Goal: Browse casually: Explore the website without a specific task or goal

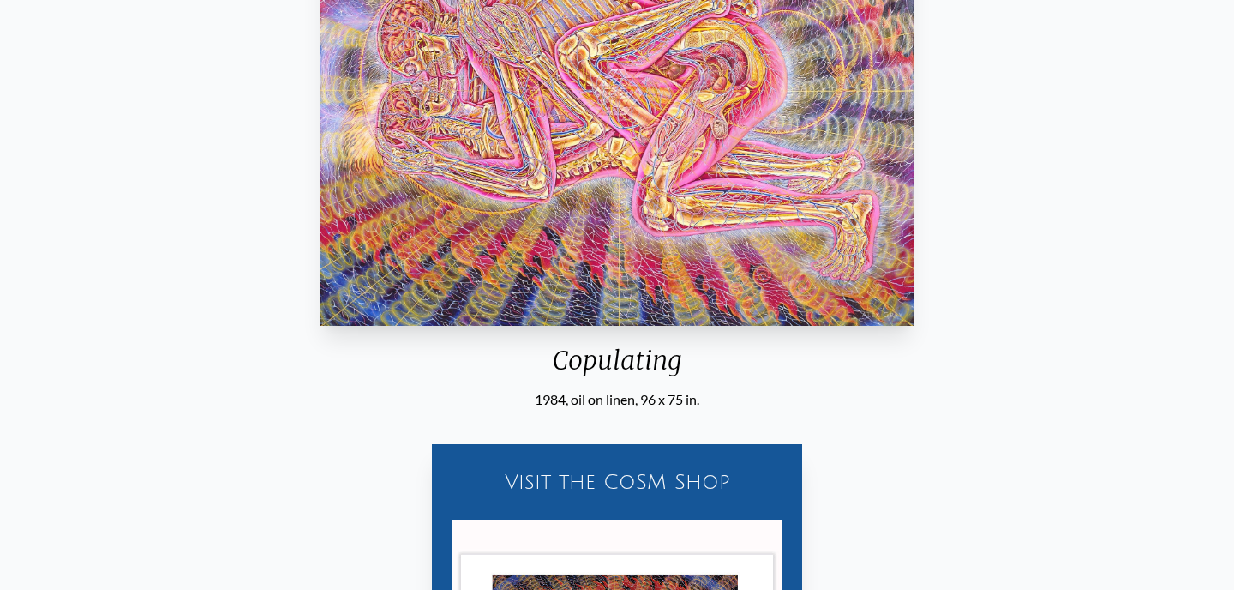
scroll to position [445, 0]
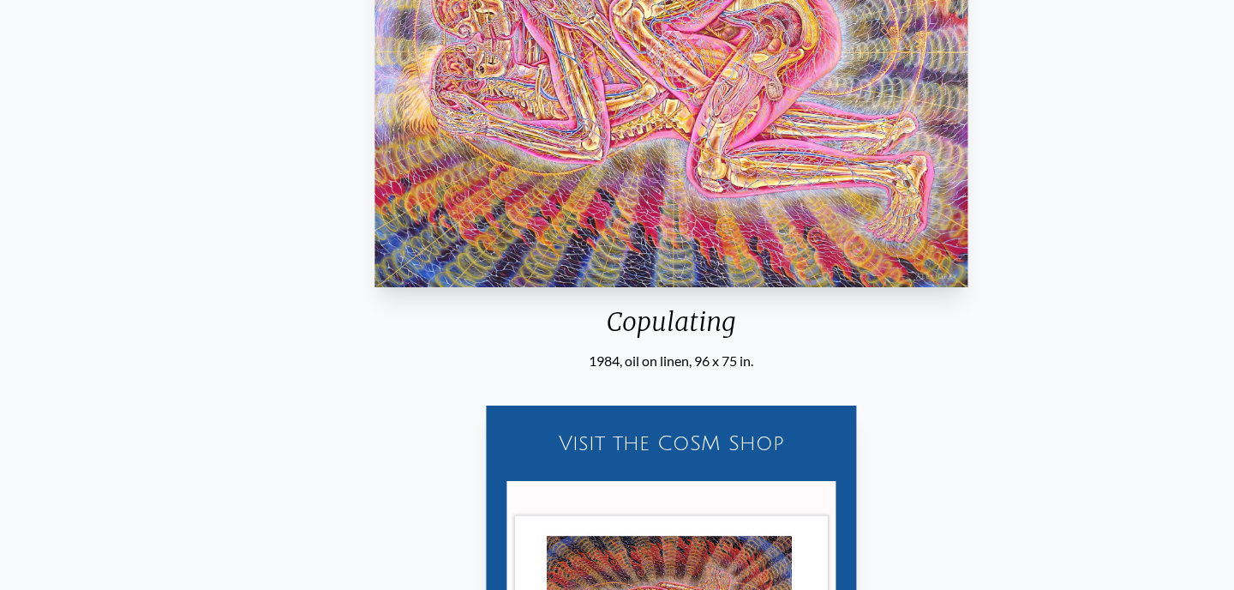
click at [804, 366] on div "1984, oil on linen, 96 x 75 in." at bounding box center [672, 361] width 608 height 21
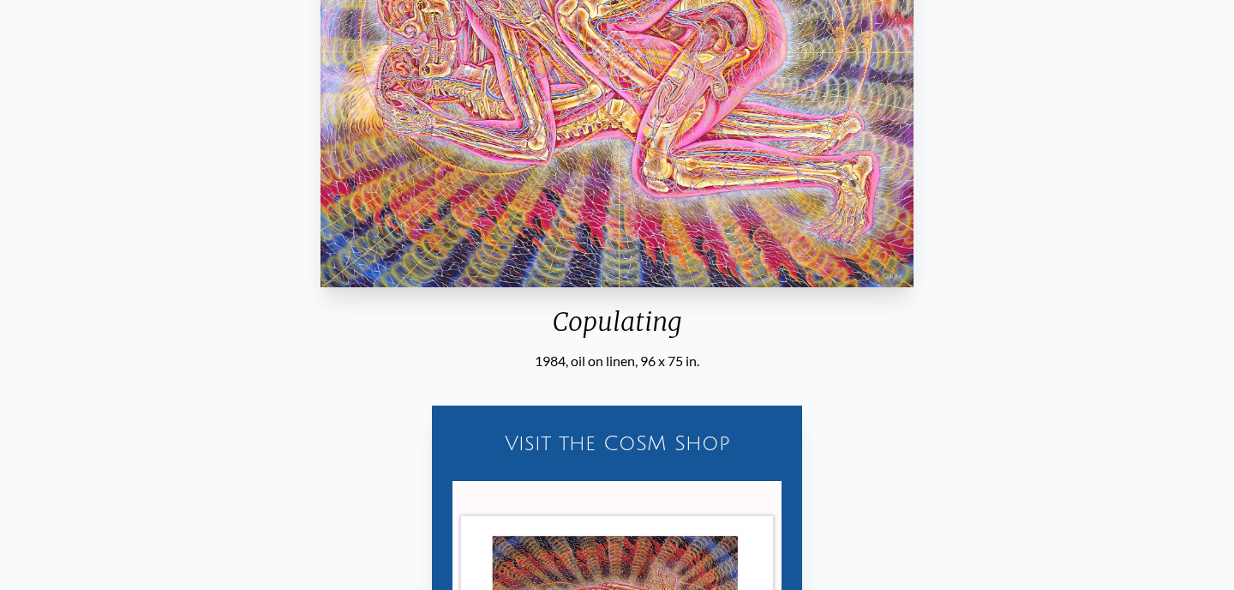
click at [668, 364] on div "1984, oil on linen, 96 x 75 in." at bounding box center [618, 361] width 608 height 21
click at [747, 361] on div "1984, oil on linen, 96 x 75 in." at bounding box center [618, 361] width 608 height 21
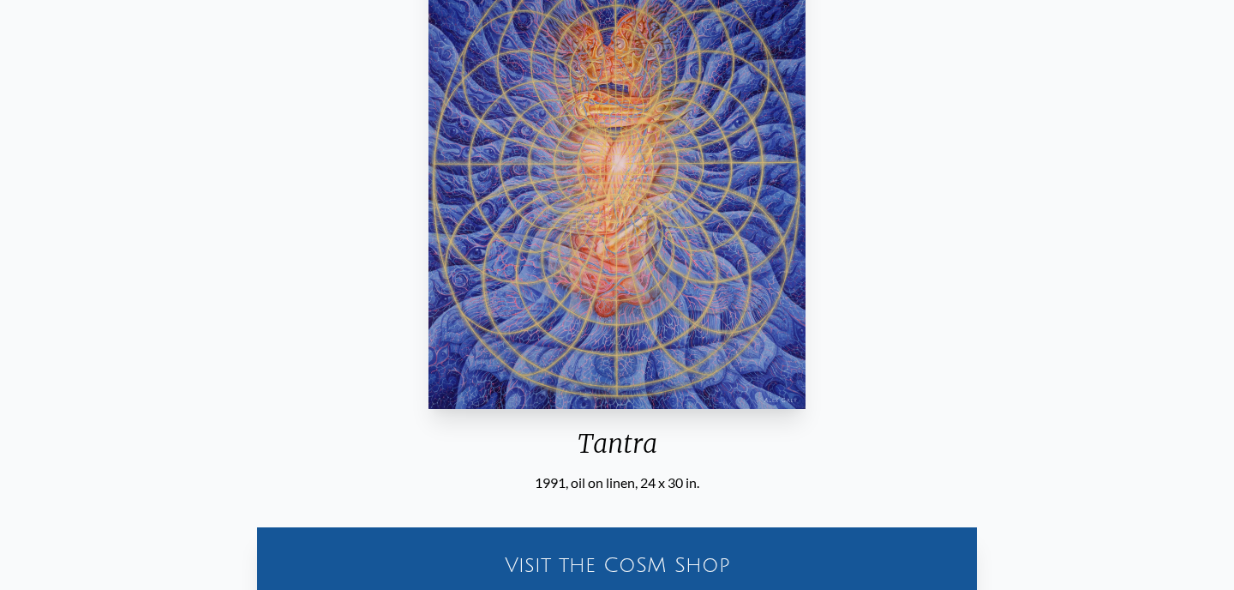
scroll to position [221, 0]
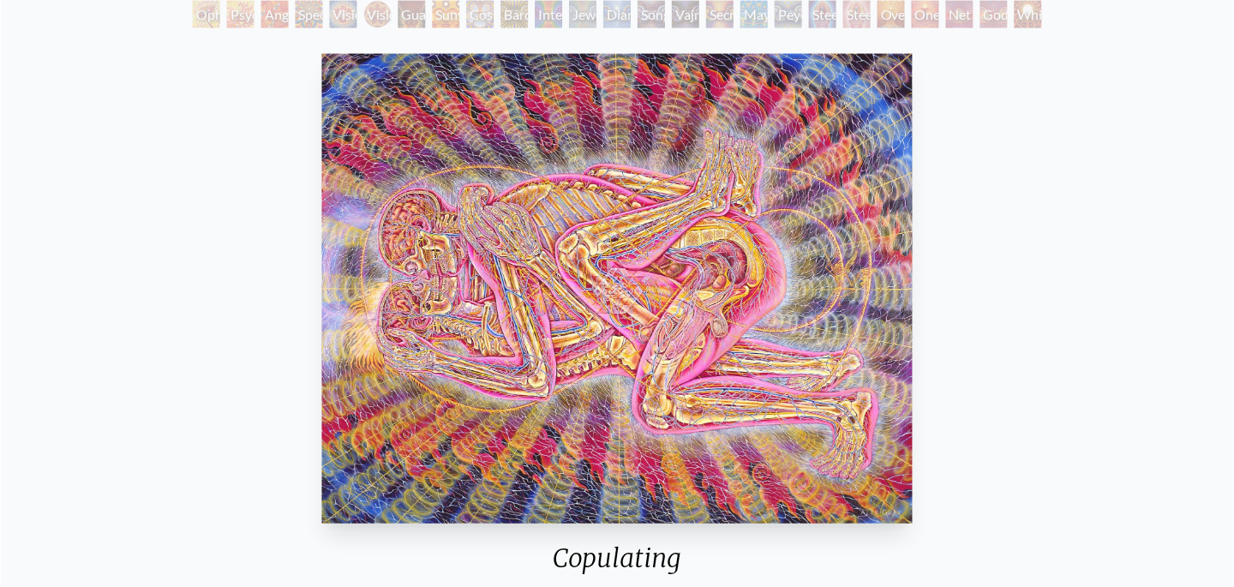
scroll to position [205, 0]
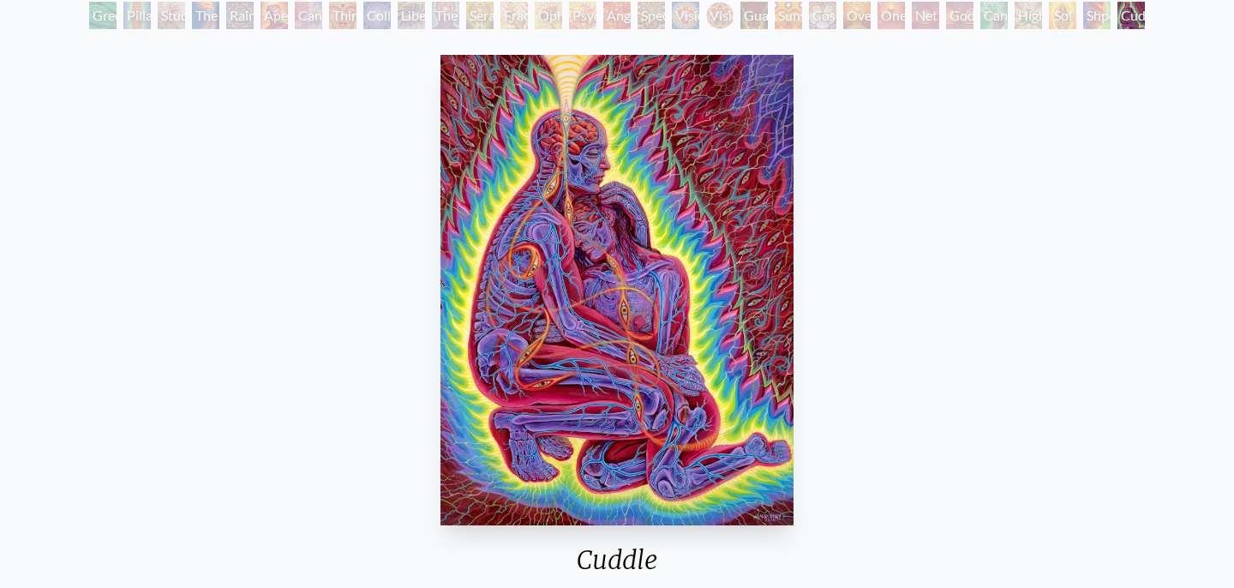
scroll to position [109, 0]
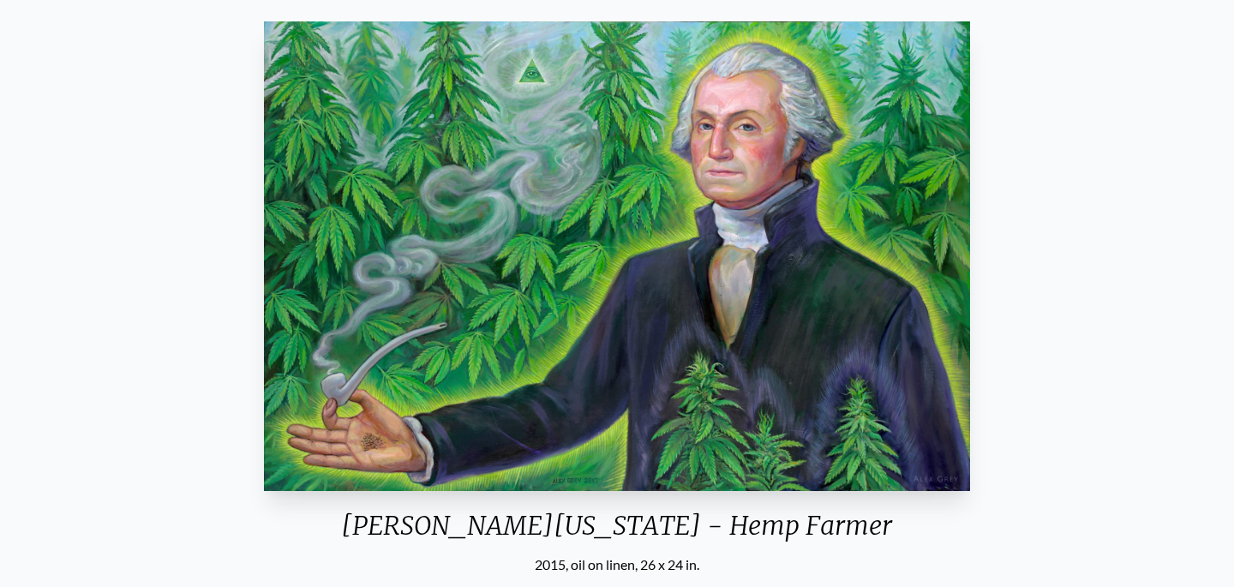
scroll to position [144, 0]
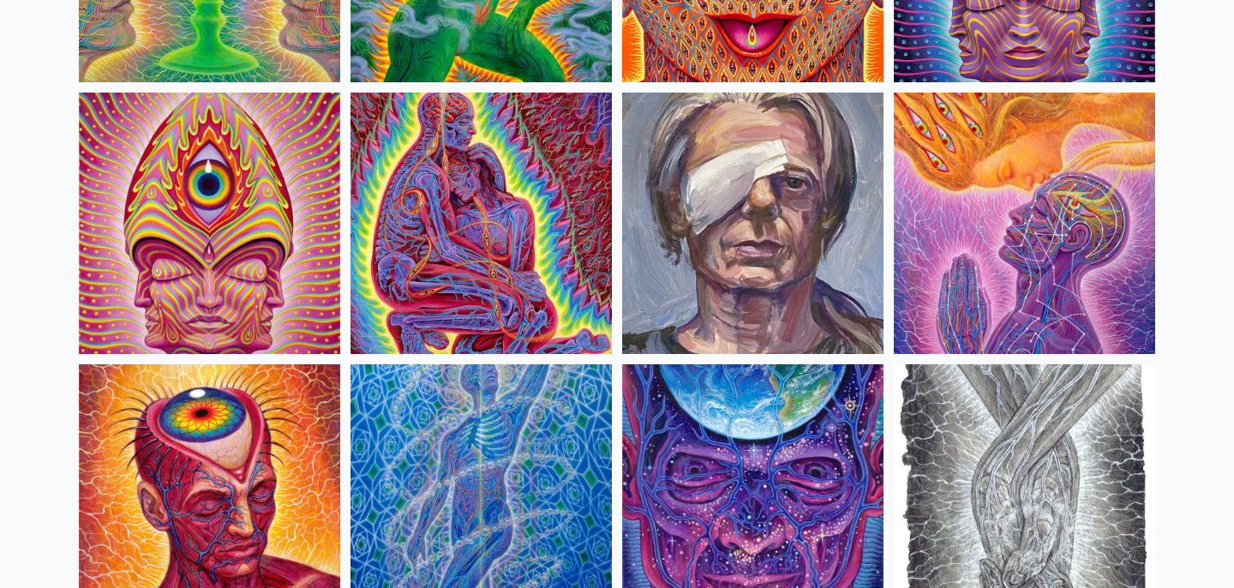
scroll to position [3632, 0]
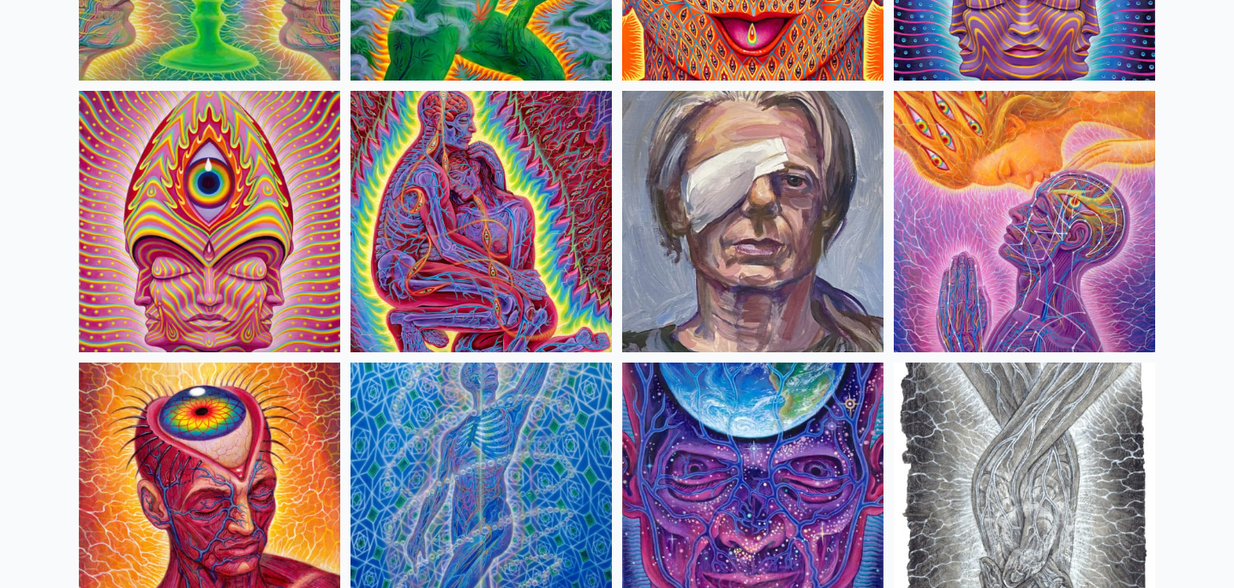
click at [463, 213] on img at bounding box center [481, 221] width 261 height 261
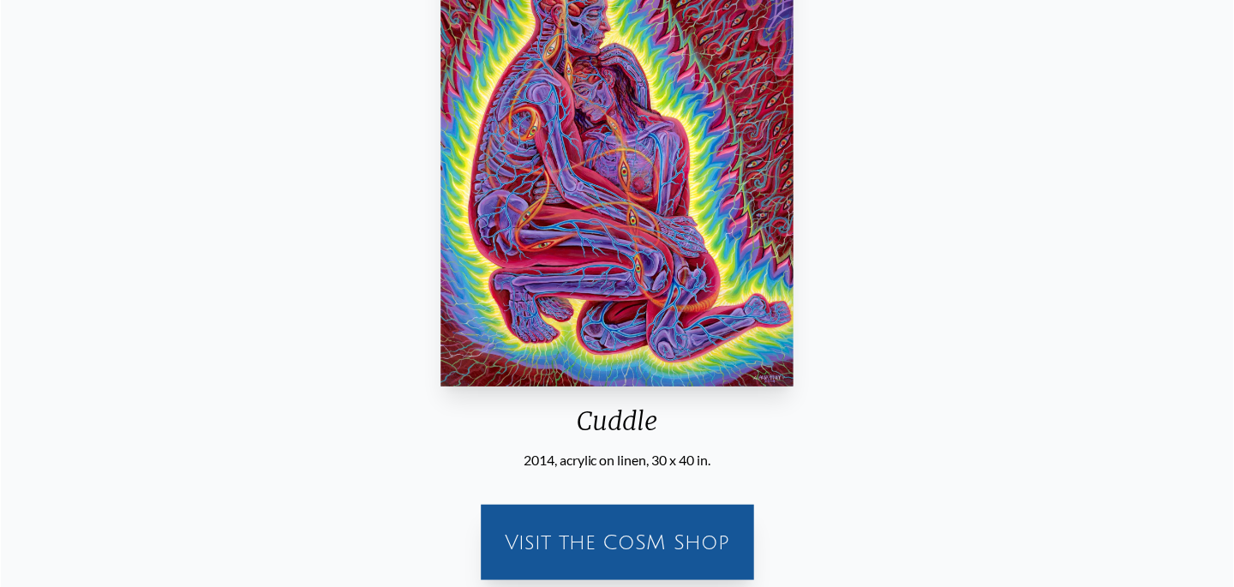
scroll to position [261, 0]
